Goal: Task Accomplishment & Management: Manage account settings

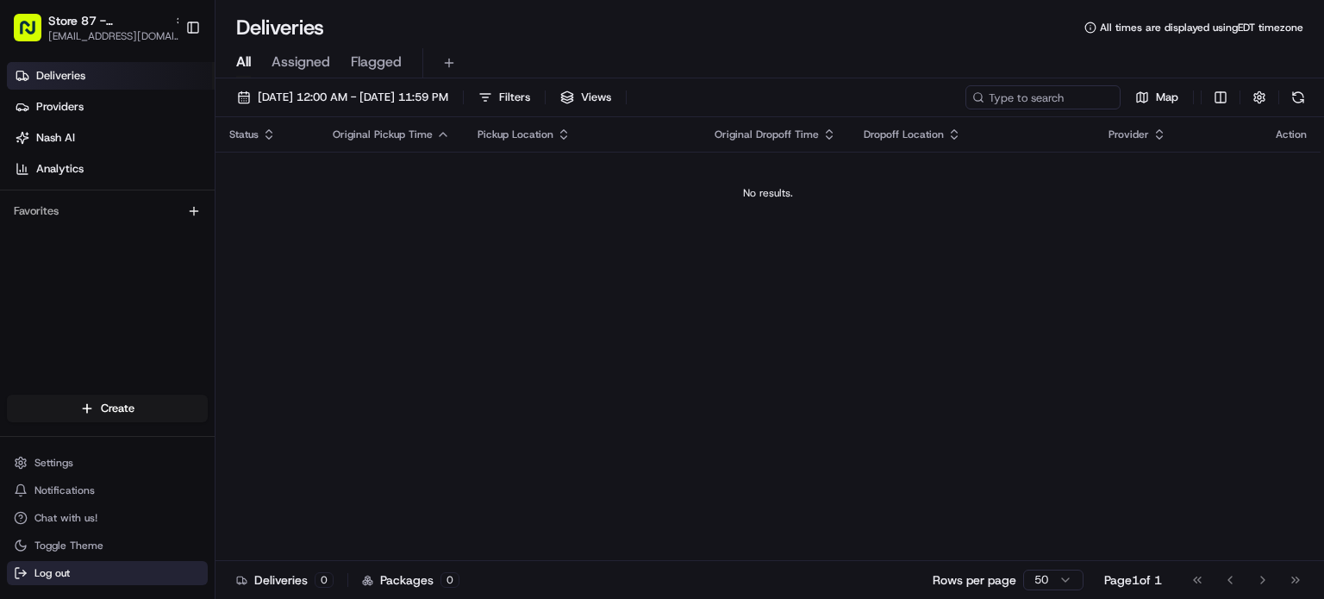
click at [100, 570] on button "Log out" at bounding box center [107, 573] width 201 height 24
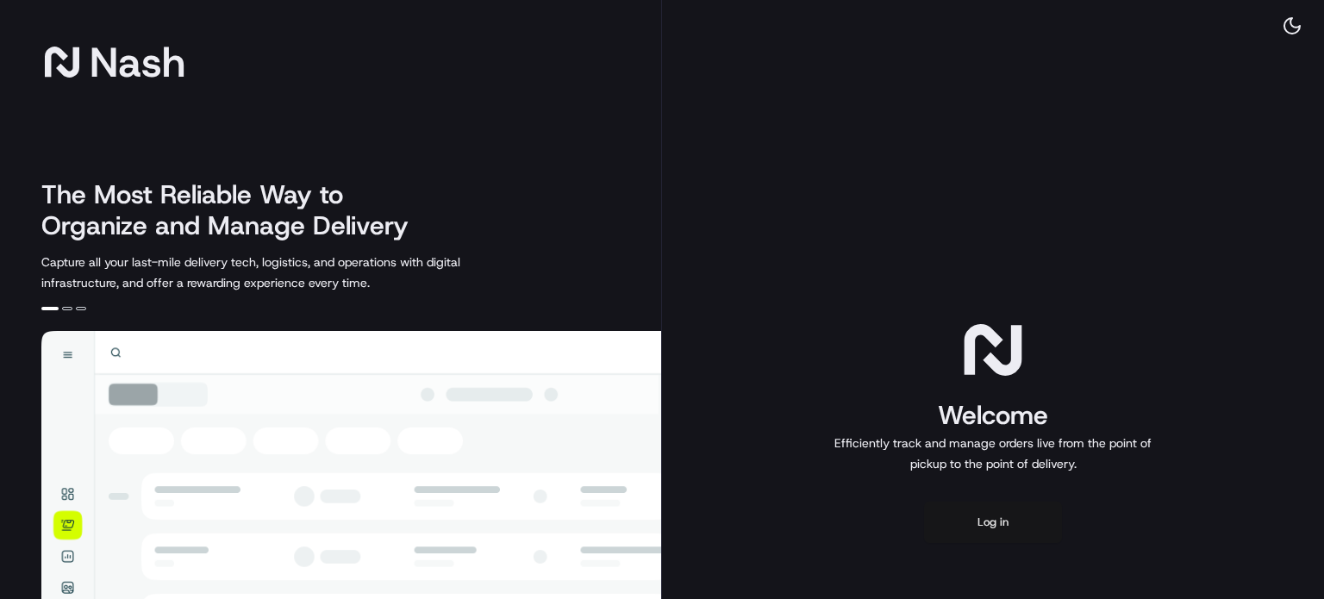
click at [976, 524] on button "Log in" at bounding box center [993, 522] width 138 height 41
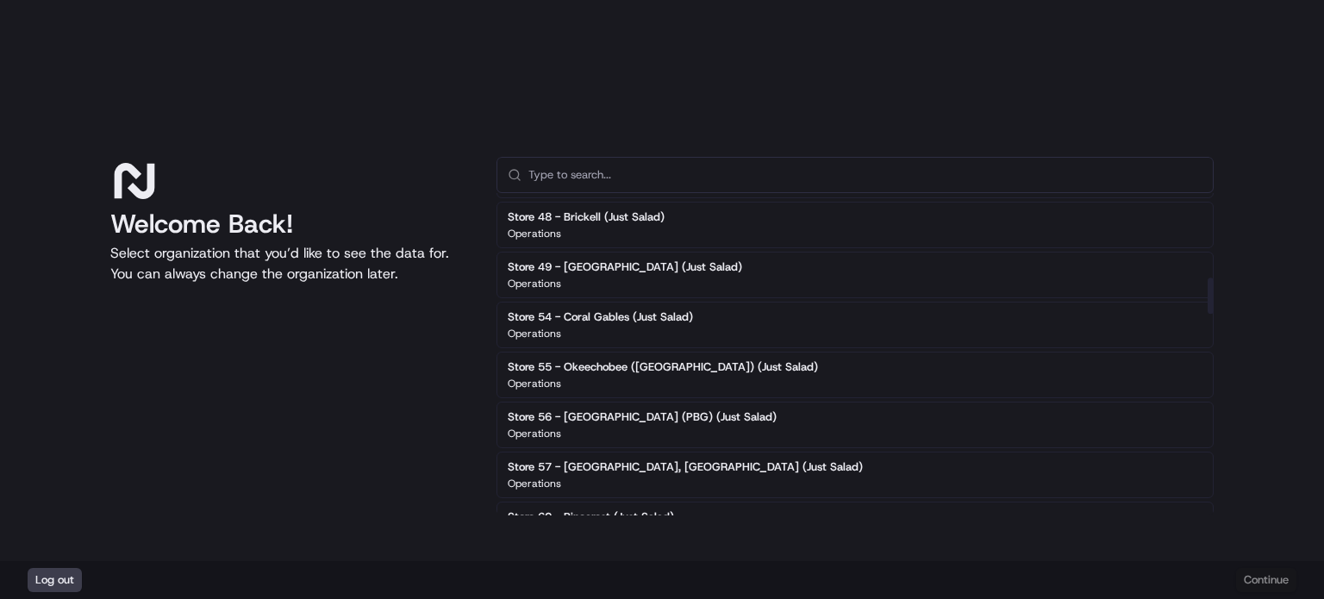
scroll to position [744, 0]
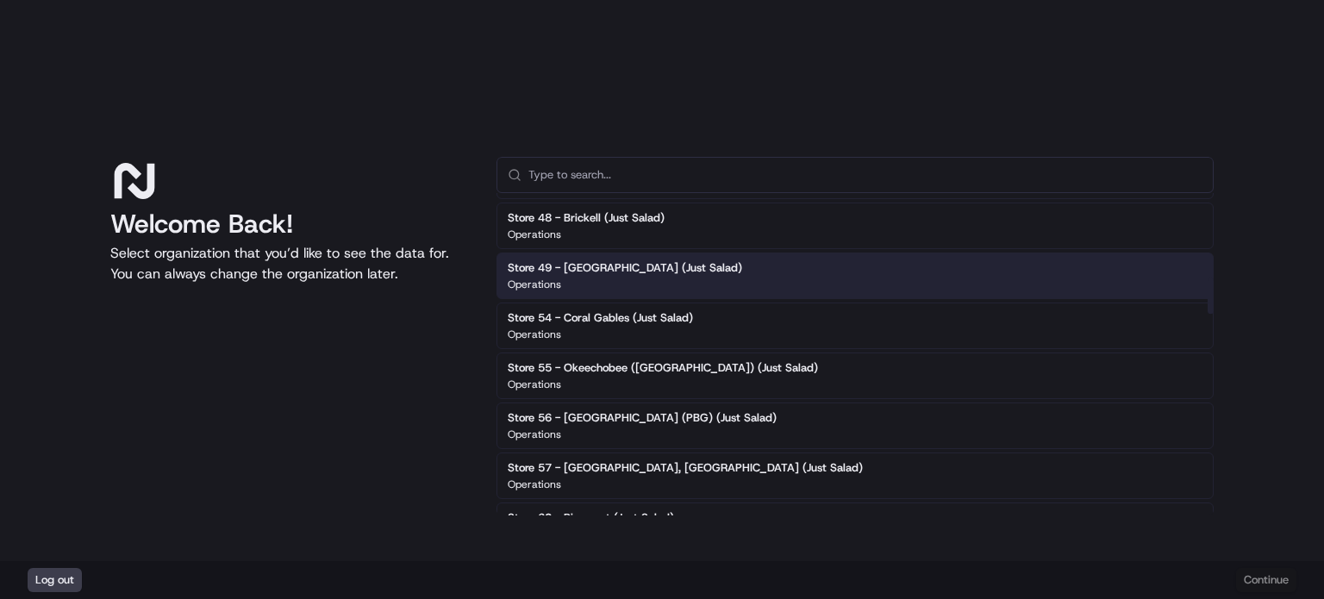
click at [745, 268] on div "Store 49 - [GEOGRAPHIC_DATA] (Just Salad) Operations" at bounding box center [854, 276] width 717 height 47
click at [1256, 570] on button "Continue" at bounding box center [1266, 580] width 60 height 24
